Goal: Transaction & Acquisition: Purchase product/service

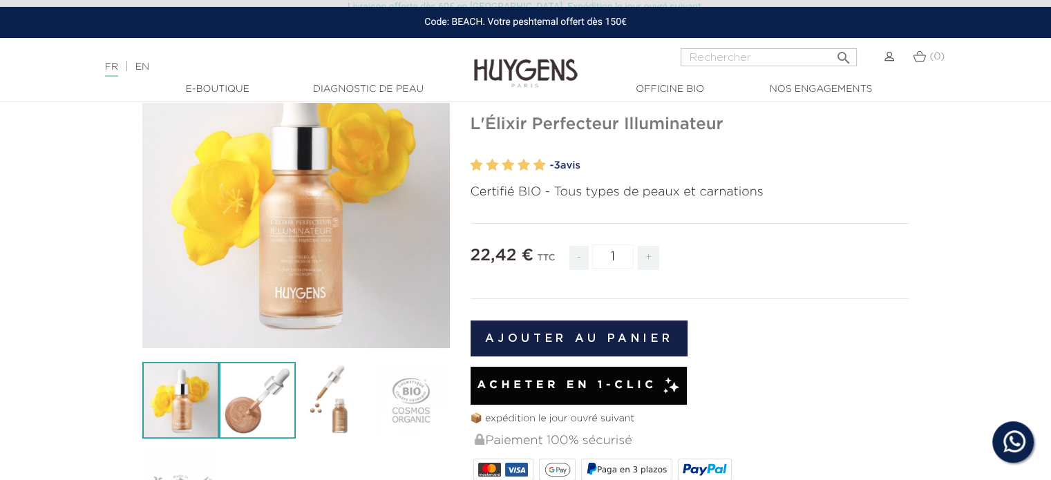
click at [274, 409] on img at bounding box center [257, 400] width 77 height 77
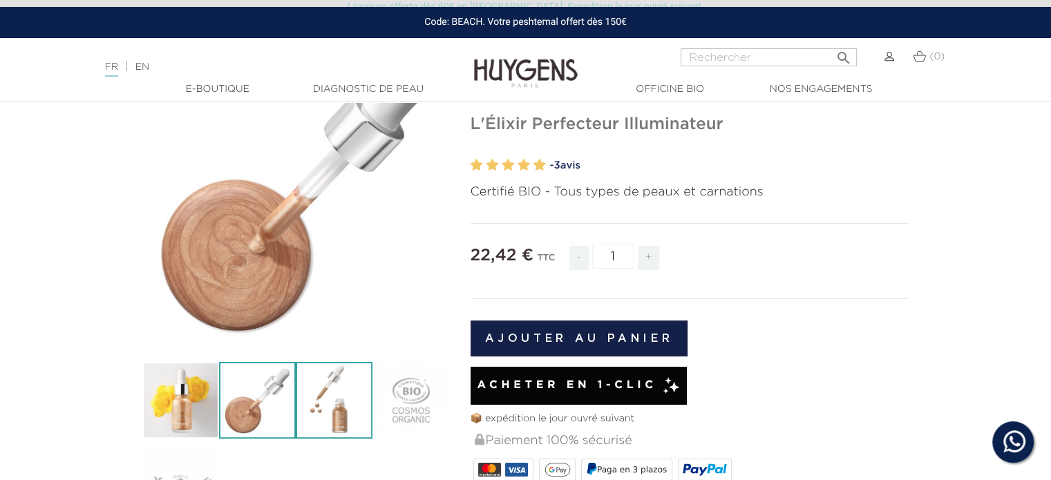
click at [357, 408] on img at bounding box center [334, 400] width 77 height 77
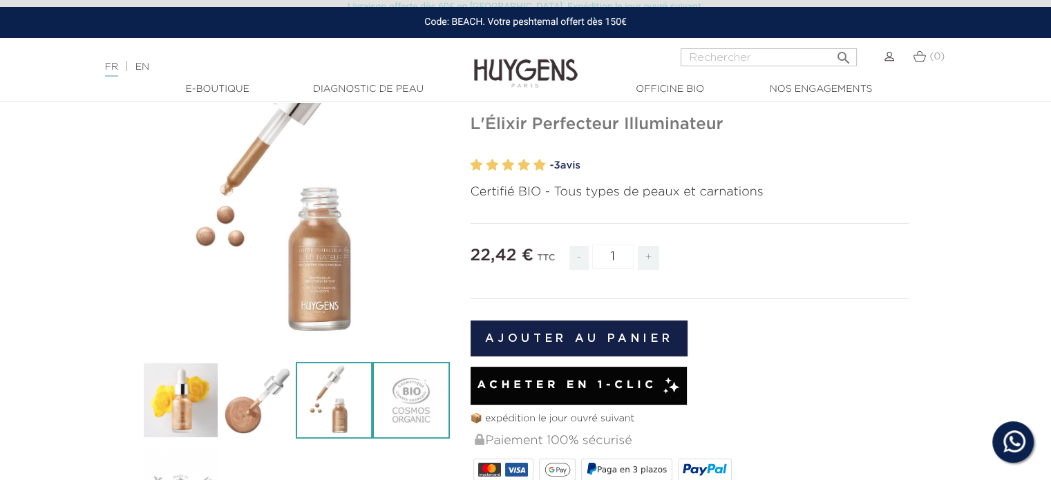
click at [426, 397] on img at bounding box center [411, 400] width 77 height 77
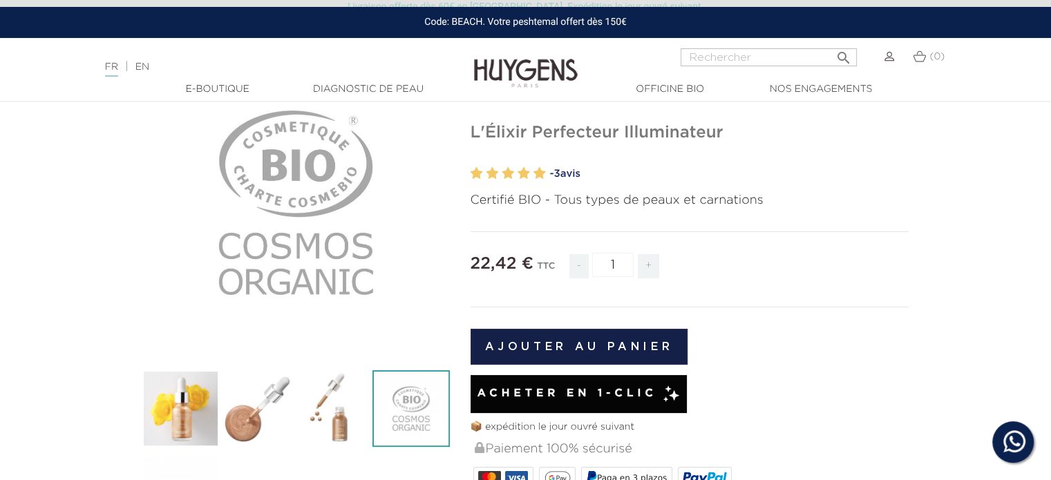
scroll to position [138, 0]
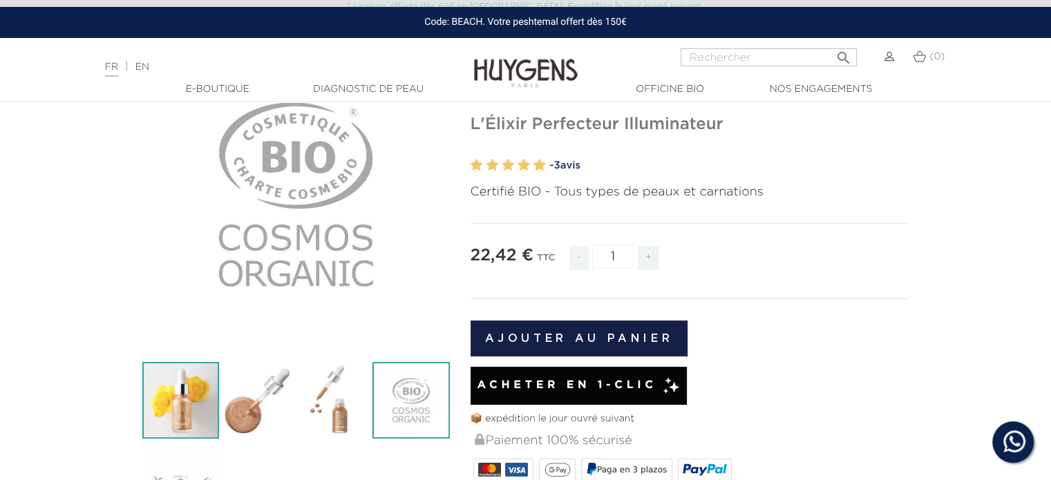
click at [186, 384] on img at bounding box center [180, 400] width 77 height 77
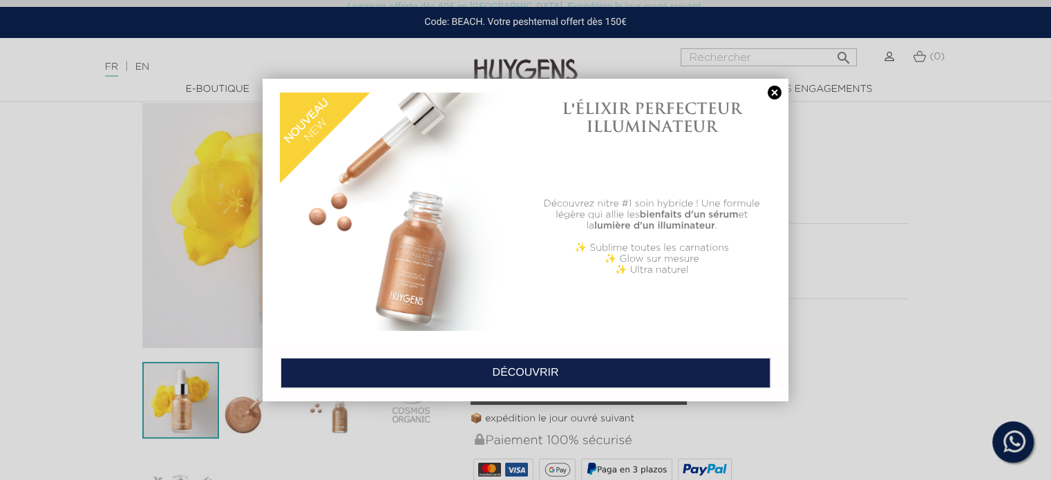
click at [773, 91] on link at bounding box center [774, 93] width 19 height 15
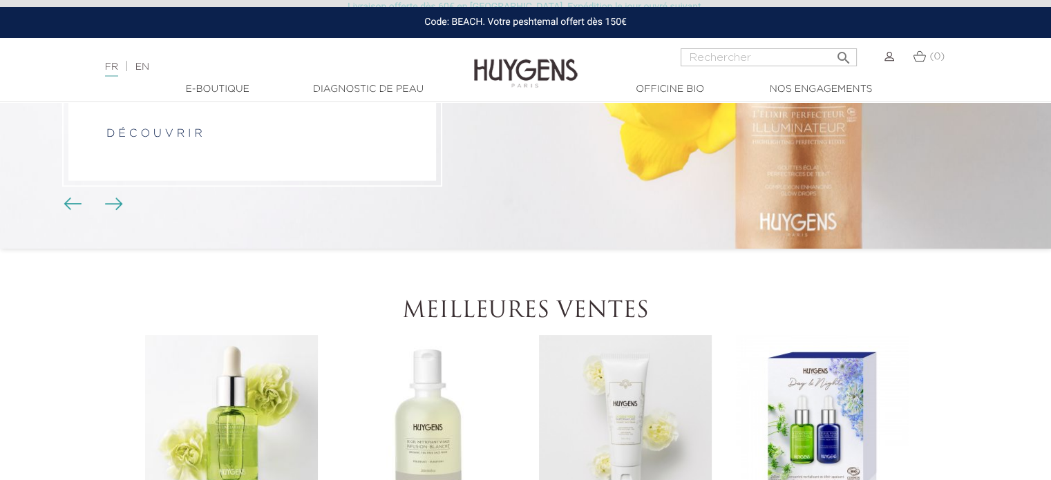
scroll to position [69, 0]
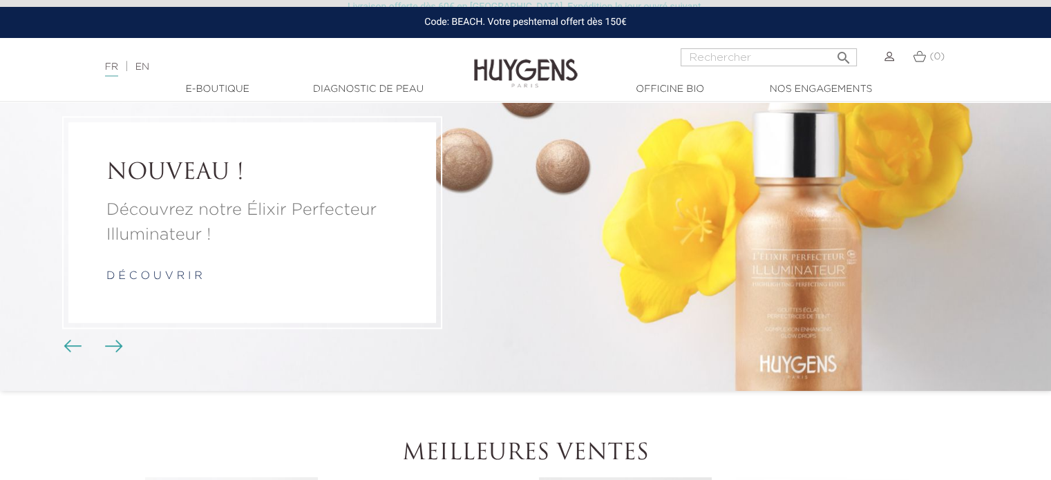
click at [171, 275] on link "d é c o u v r i r" at bounding box center [154, 276] width 96 height 11
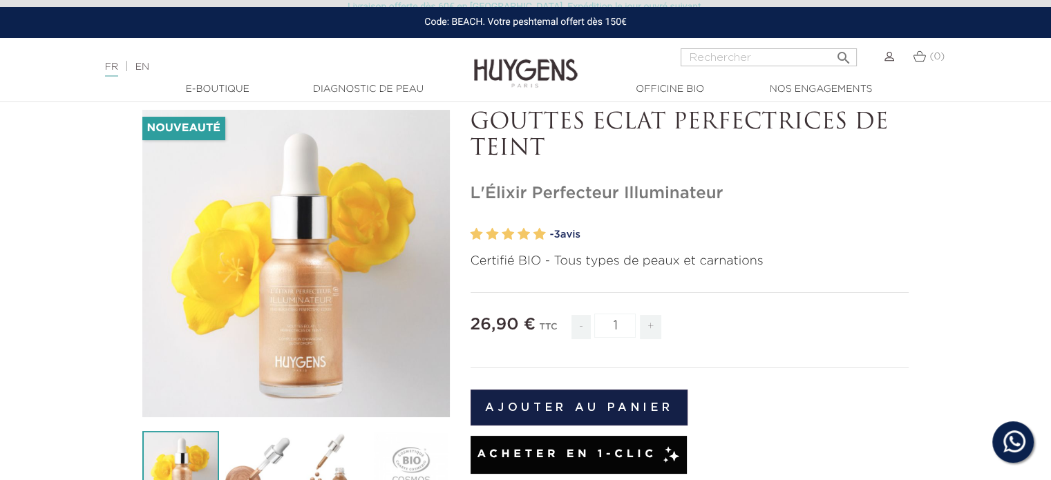
scroll to position [138, 0]
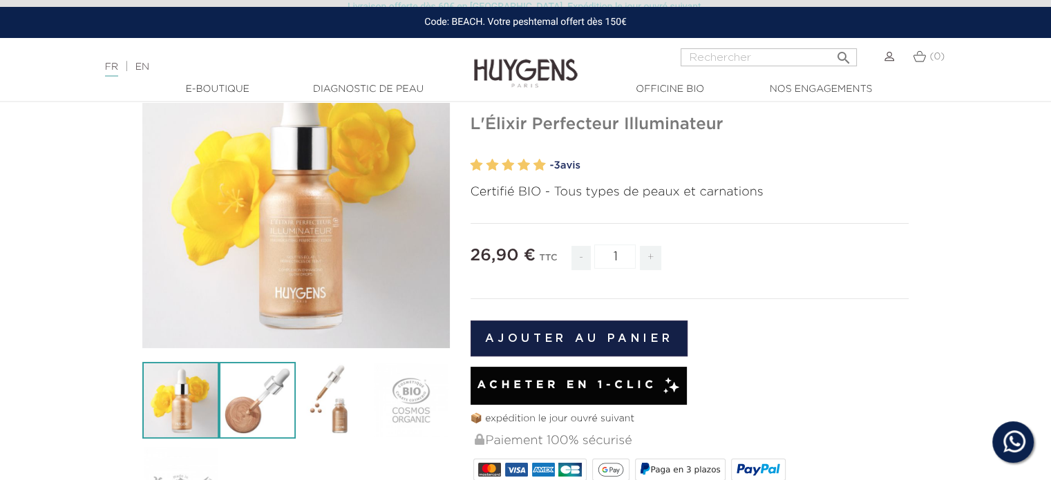
click at [236, 403] on img at bounding box center [257, 400] width 77 height 77
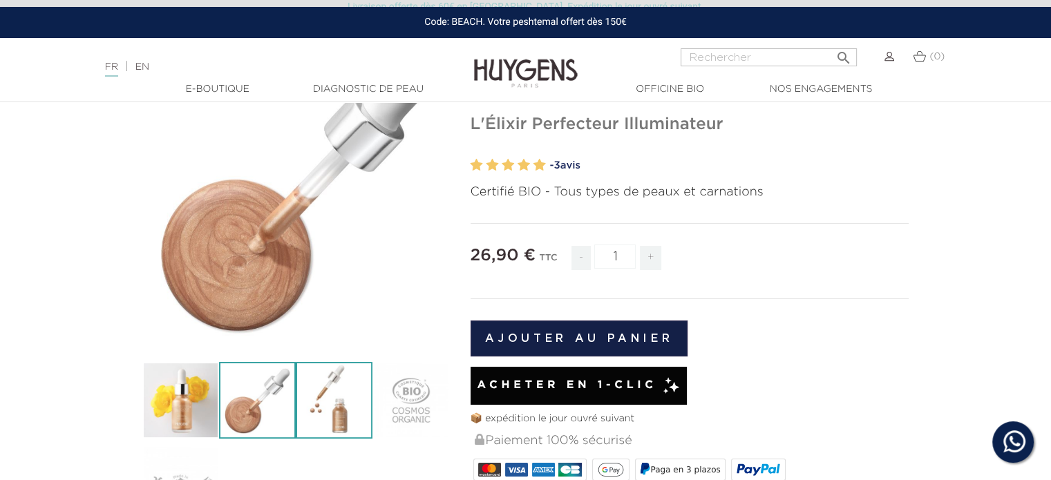
click at [323, 417] on img at bounding box center [334, 400] width 77 height 77
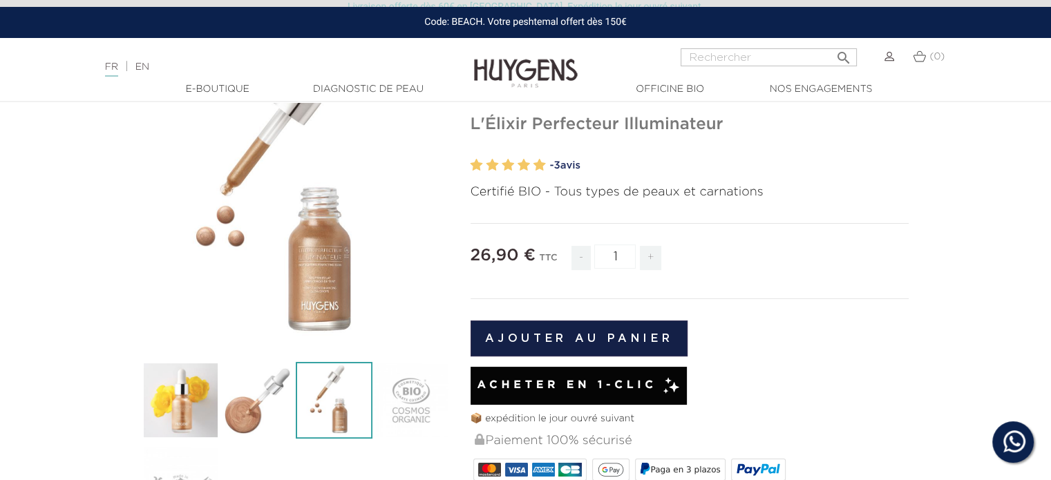
scroll to position [69, 0]
